Goal: Find specific page/section: Find specific page/section

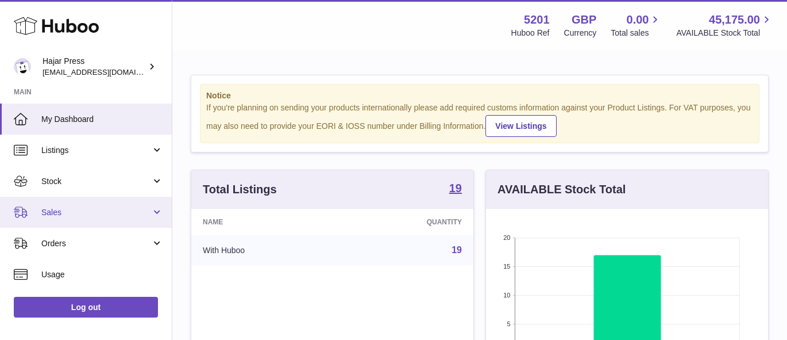
click at [125, 210] on span "Sales" at bounding box center [96, 212] width 110 height 11
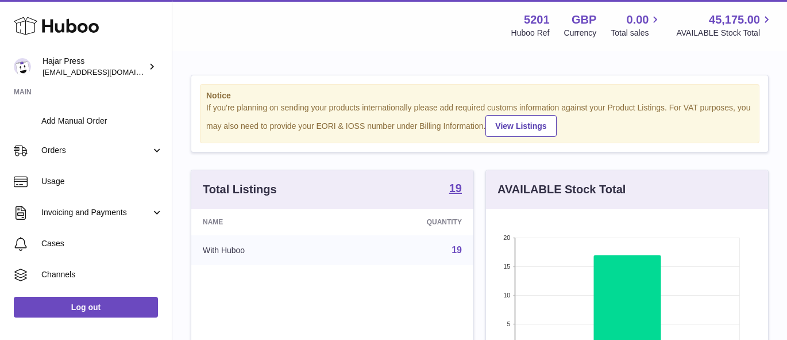
scroll to position [170, 0]
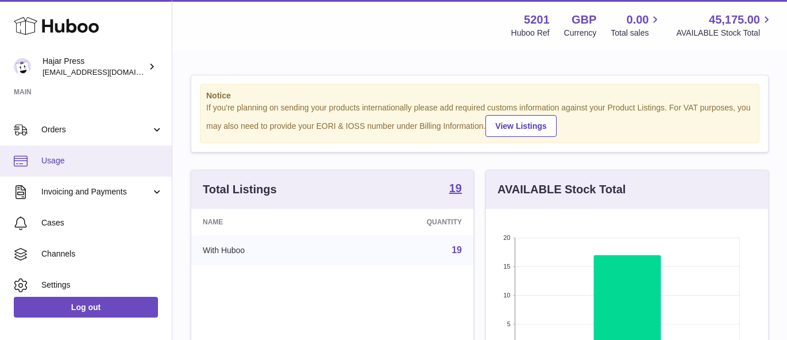
click at [133, 163] on span "Usage" at bounding box center [102, 160] width 122 height 11
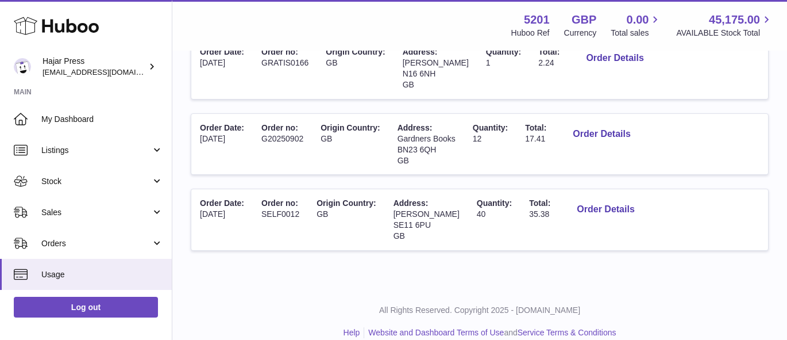
scroll to position [664, 0]
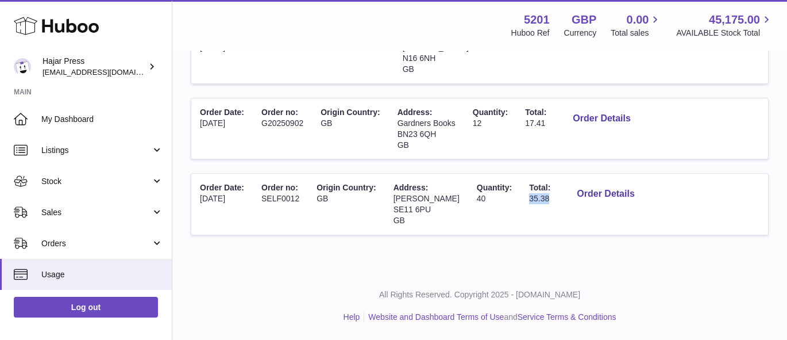
drag, startPoint x: 549, startPoint y: 199, endPoint x: 520, endPoint y: 197, distance: 29.4
click at [521, 197] on td "Total: 35.38" at bounding box center [540, 204] width 39 height 61
copy span "35.38"
